Goal: Information Seeking & Learning: Check status

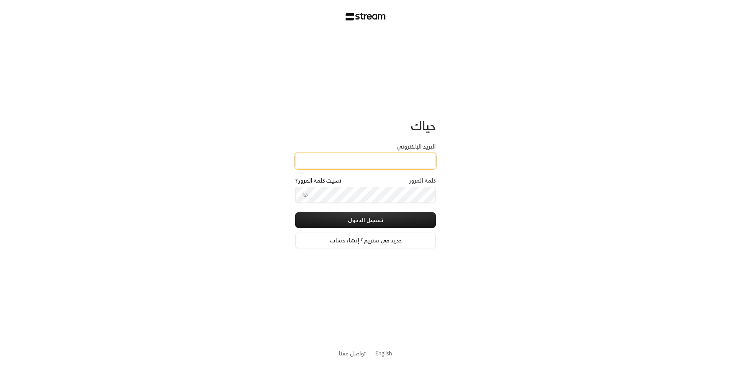
click at [424, 154] on input "البريد الإلكتروني" at bounding box center [365, 161] width 141 height 16
type input "[EMAIL_ADDRESS][DOMAIN_NAME]"
click at [408, 231] on div "تسجيل الدخول جديد في ستريم؟ إنشاء حساب" at bounding box center [365, 230] width 141 height 36
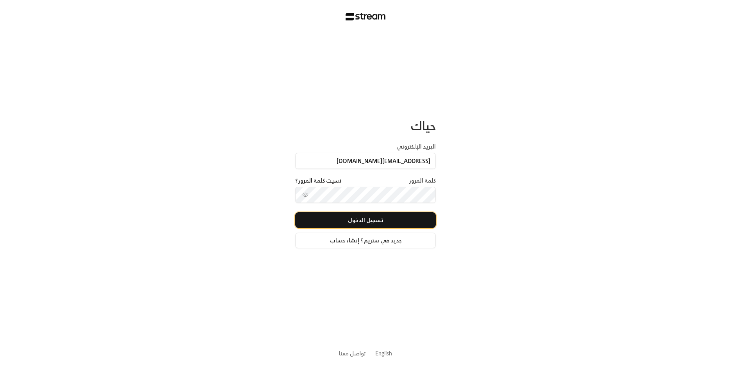
click at [403, 218] on button "تسجيل الدخول" at bounding box center [365, 220] width 141 height 16
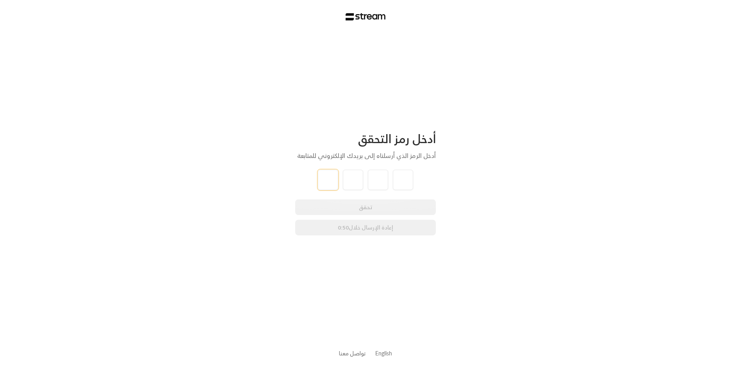
type input "1"
type input "9"
type input "1"
type input "9"
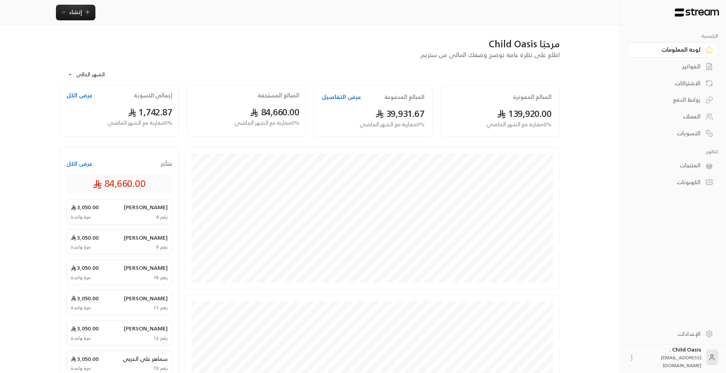
click at [81, 92] on button "عرض الكل" at bounding box center [79, 95] width 26 height 8
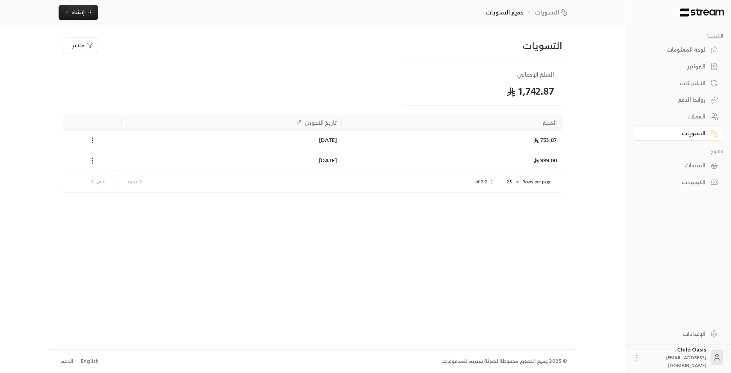
click at [704, 70] on div "الفواتير" at bounding box center [674, 67] width 63 height 8
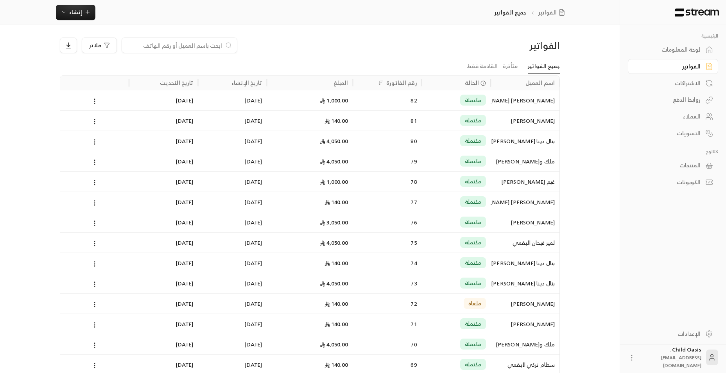
click at [188, 42] on input at bounding box center [174, 45] width 95 height 9
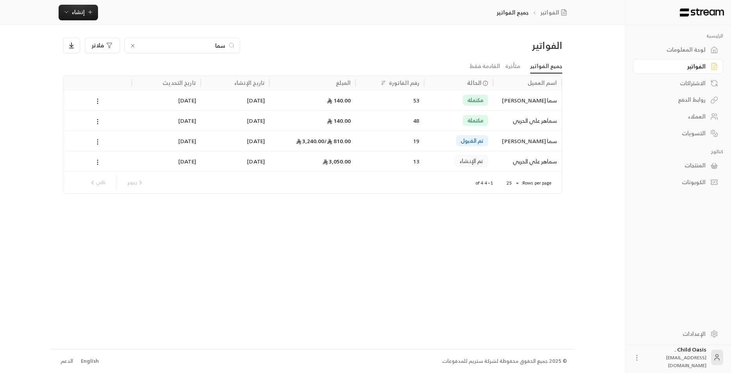
type input "سما"
click at [363, 102] on div "53" at bounding box center [389, 100] width 59 height 20
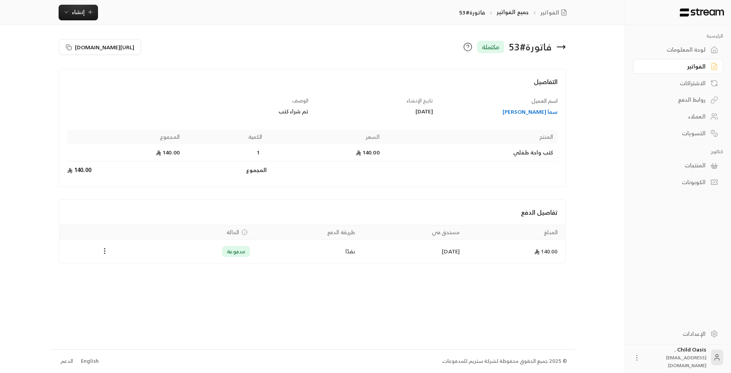
click at [563, 54] on div "فاتورة # 53 مكتملة" at bounding box center [441, 47] width 257 height 19
click at [560, 50] on icon at bounding box center [561, 46] width 9 height 9
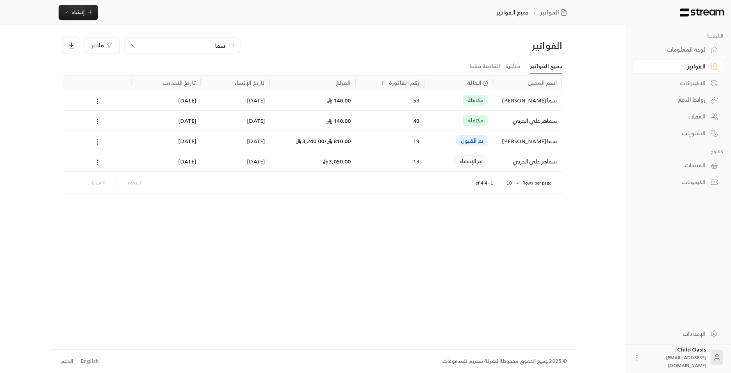
click at [347, 145] on span "810.00 /" at bounding box center [337, 141] width 27 height 10
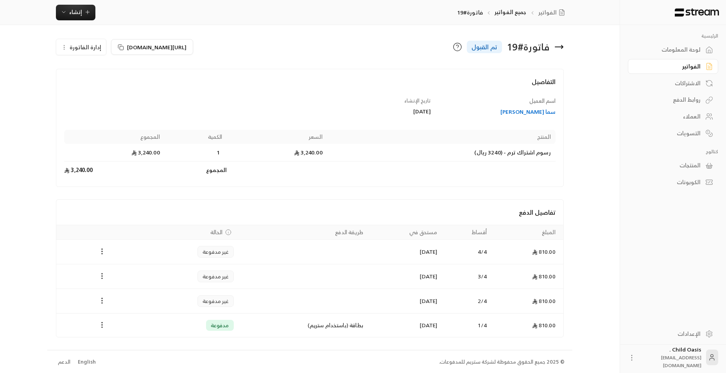
scroll to position [1, 0]
click at [311, 333] on td "بطاقة (باستخدام ستريم)" at bounding box center [302, 324] width 129 height 23
click at [290, 324] on td "بطاقة (باستخدام ستريم)" at bounding box center [302, 324] width 129 height 23
click at [79, 48] on span "إدارة الفاتورة" at bounding box center [86, 46] width 32 height 10
click at [103, 119] on div "اسم العميل [PERSON_NAME] تاريخ الإنشاء [DATE] المنتج السعر الكمية المجموع رسوم …" at bounding box center [310, 137] width 499 height 82
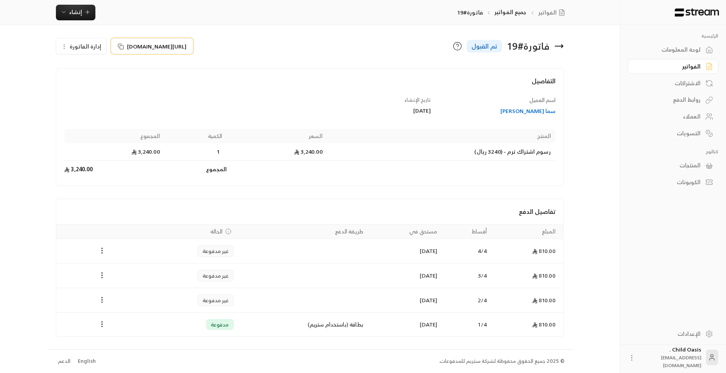
click at [186, 46] on span "[URL][DOMAIN_NAME]" at bounding box center [156, 46] width 59 height 8
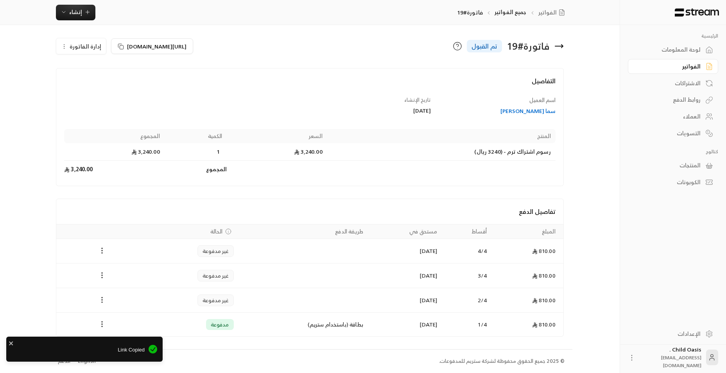
click at [24, 250] on div "الرئيسية لوحة المعلومات الفواتير الاشتراكات روابط الدفع العملاء التسويات كتالوج…" at bounding box center [363, 186] width 726 height 374
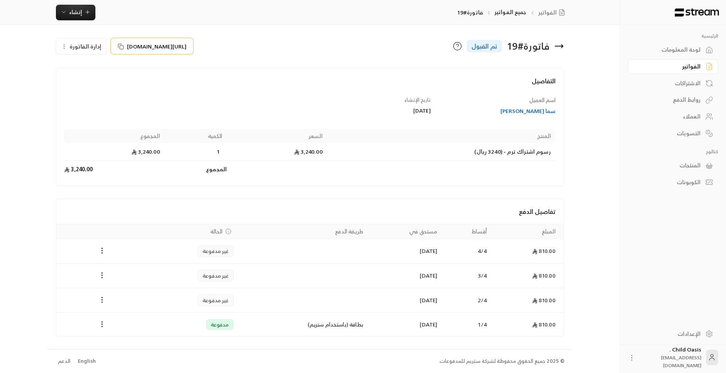
click at [145, 44] on span "[URL][DOMAIN_NAME]" at bounding box center [156, 46] width 59 height 8
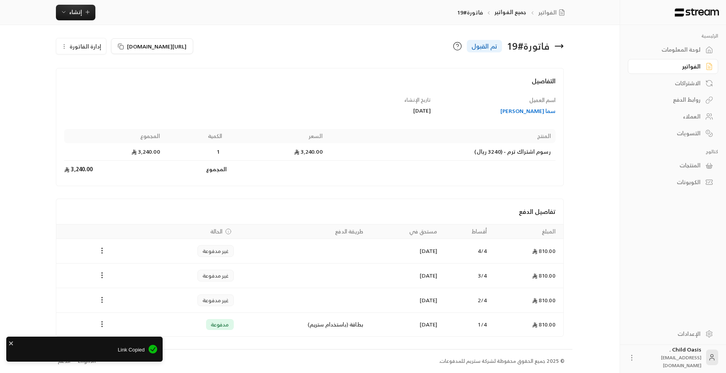
click at [136, 355] on div "Link Copied" at bounding box center [84, 348] width 156 height 25
click at [164, 41] on button "[URL][DOMAIN_NAME]" at bounding box center [152, 46] width 82 height 16
click at [167, 46] on span "[URL][DOMAIN_NAME]" at bounding box center [156, 46] width 59 height 8
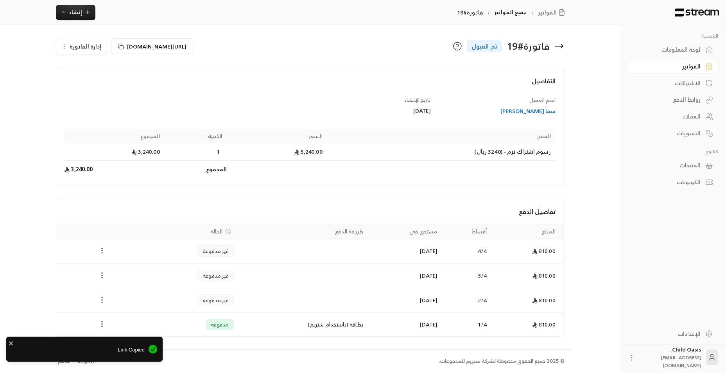
drag, startPoint x: 167, startPoint y: 46, endPoint x: 60, endPoint y: 350, distance: 322.5
click at [60, 350] on span "Link Copied" at bounding box center [78, 350] width 133 height 8
click at [204, 79] on h4 "التفاصيل" at bounding box center [309, 84] width 491 height 17
click at [102, 322] on icon "Payments" at bounding box center [102, 324] width 8 height 8
click at [102, 322] on div at bounding box center [365, 186] width 731 height 373
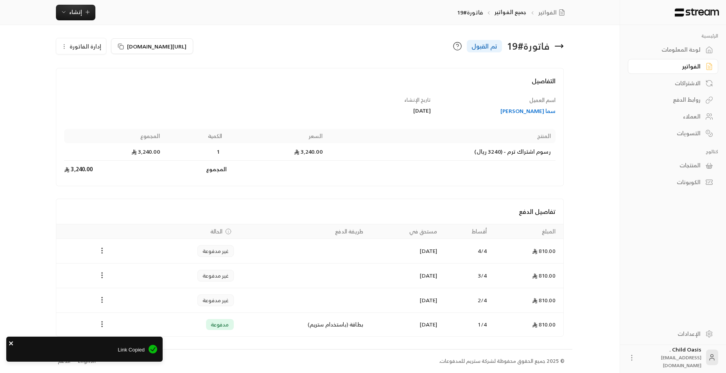
click at [9, 343] on icon "close" at bounding box center [11, 343] width 5 height 6
